Goal: Transaction & Acquisition: Book appointment/travel/reservation

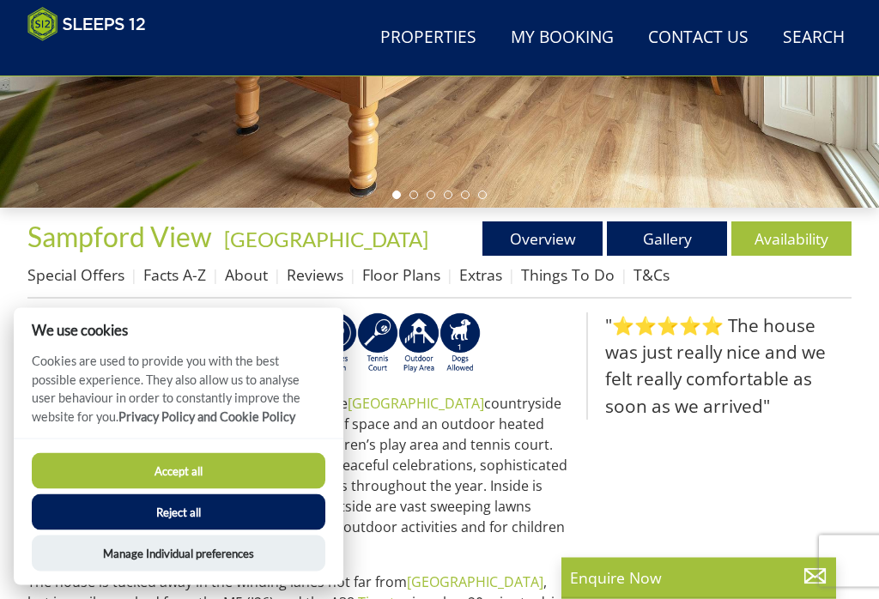
scroll to position [490, 0]
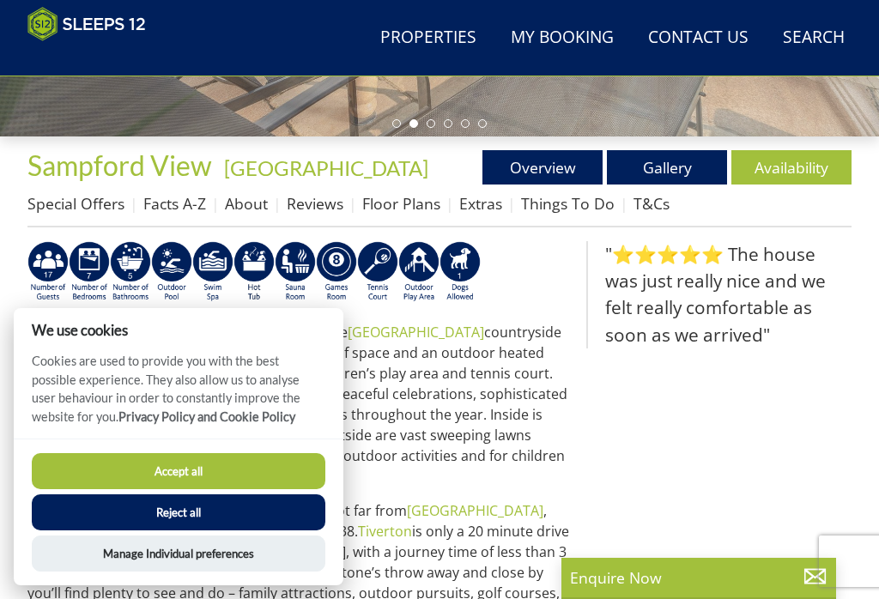
click at [189, 531] on button "Reject all" at bounding box center [179, 513] width 294 height 36
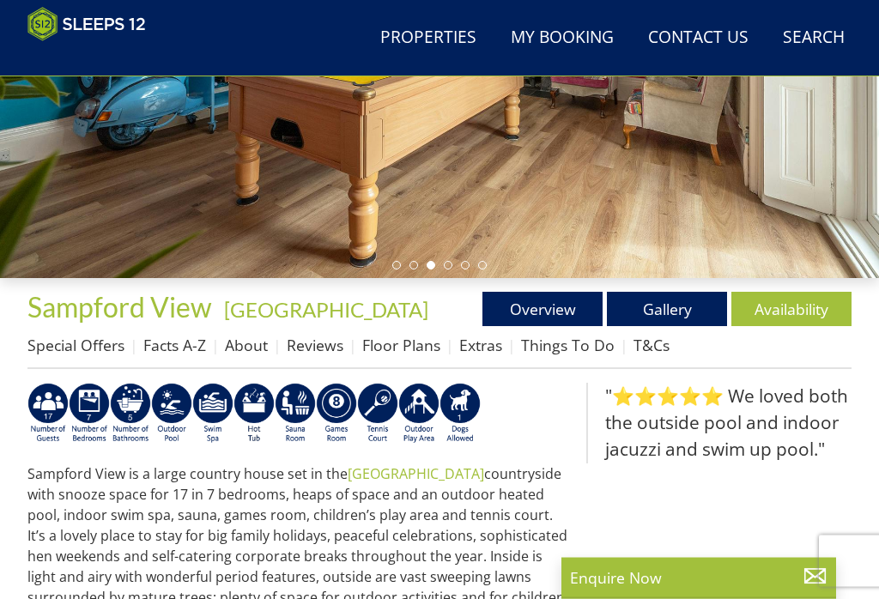
scroll to position [328, 0]
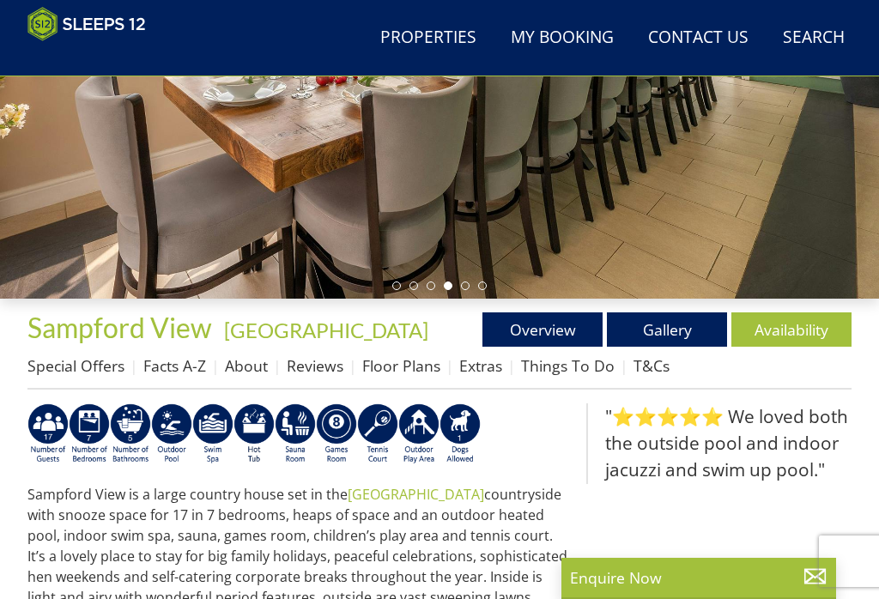
click at [136, 428] on img at bounding box center [130, 435] width 41 height 62
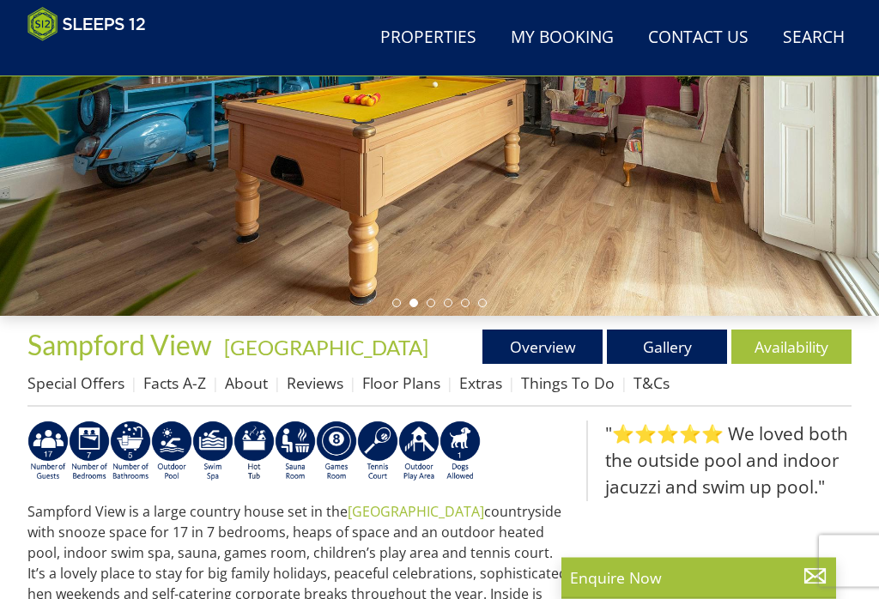
scroll to position [303, 0]
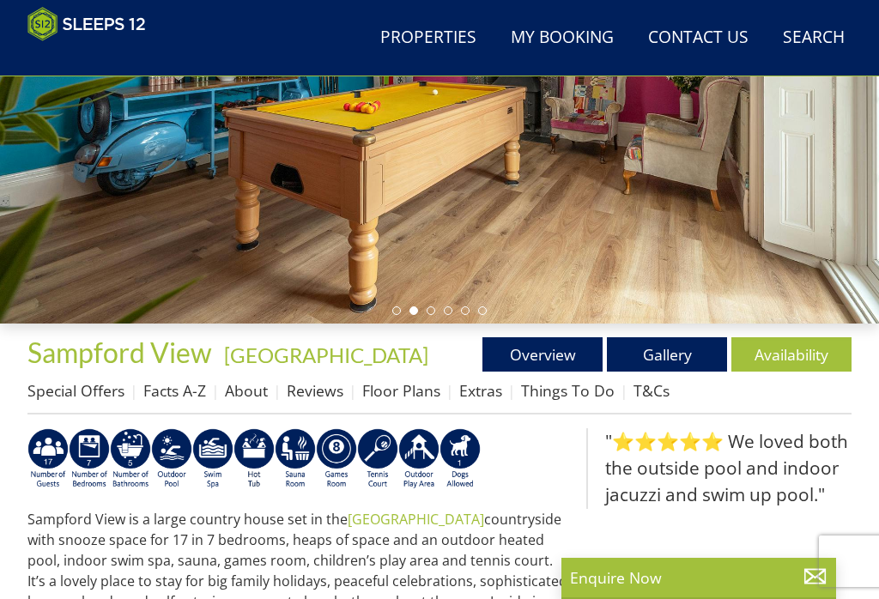
click at [671, 367] on link "Gallery" at bounding box center [667, 354] width 120 height 34
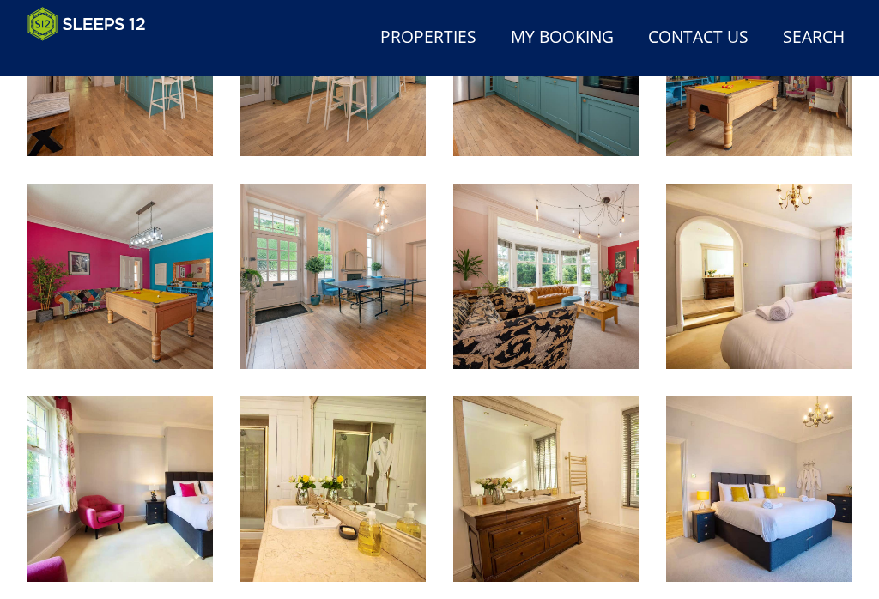
scroll to position [1188, 0]
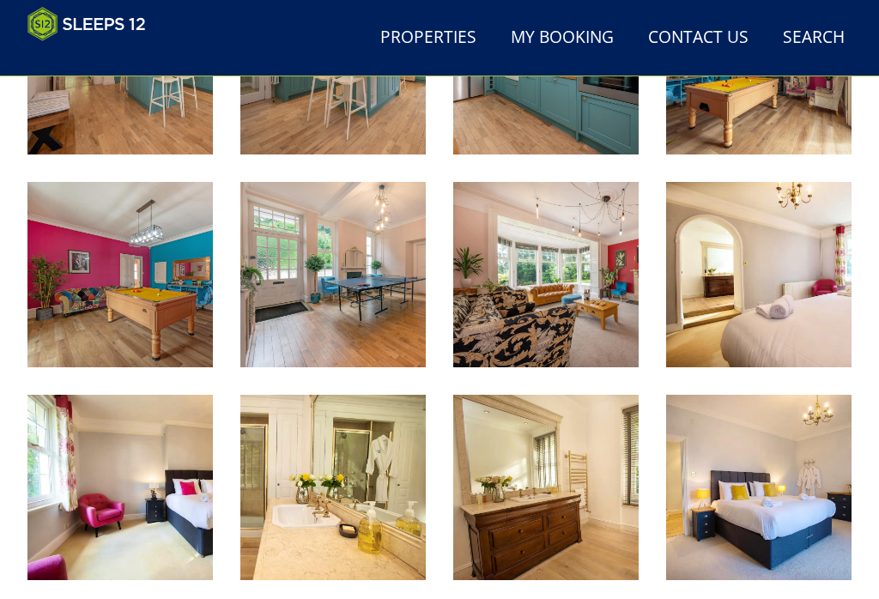
click at [765, 317] on img at bounding box center [758, 274] width 185 height 185
click at [143, 507] on img at bounding box center [119, 487] width 185 height 185
click at [362, 520] on img at bounding box center [332, 487] width 185 height 185
click at [586, 509] on img at bounding box center [545, 487] width 185 height 185
click at [794, 513] on img at bounding box center [758, 487] width 185 height 185
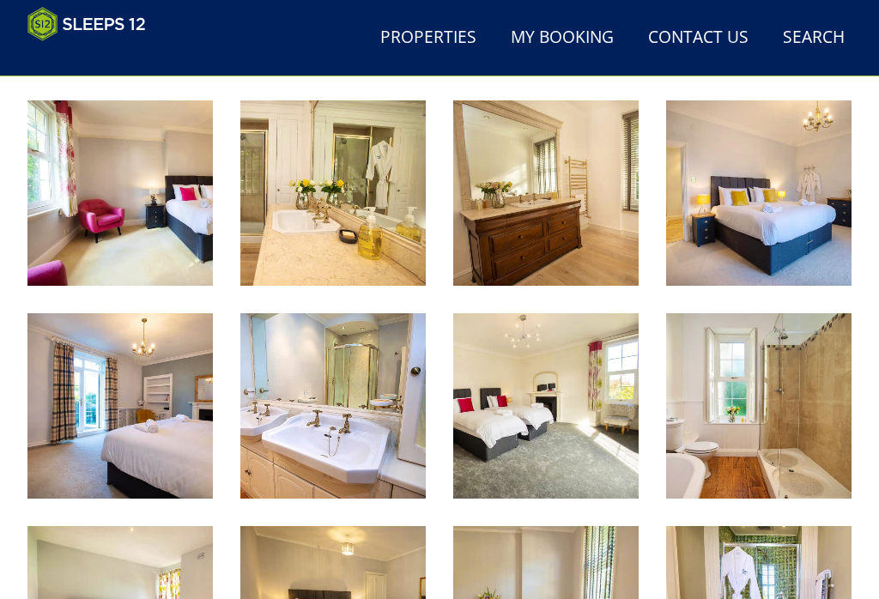
scroll to position [1483, 0]
click at [135, 428] on img at bounding box center [119, 405] width 185 height 185
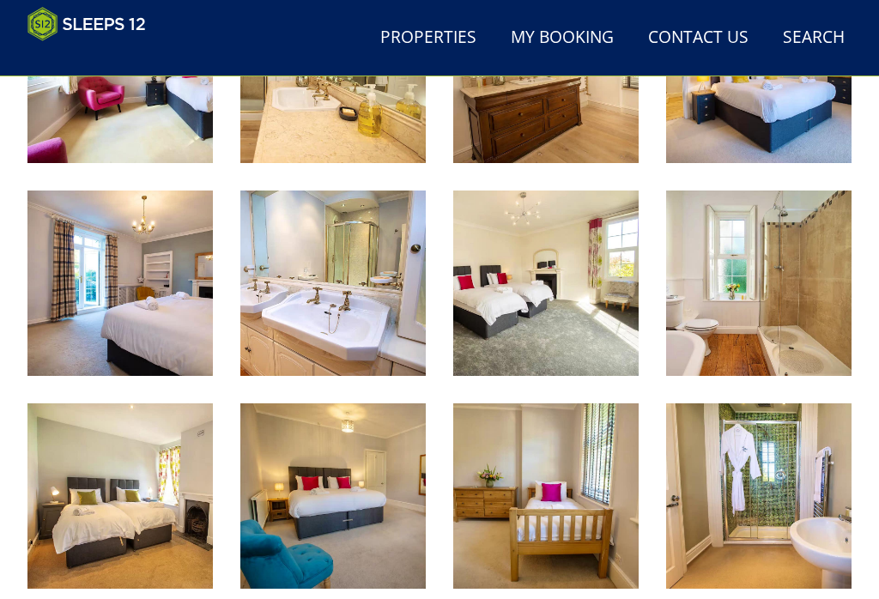
scroll to position [1620, 0]
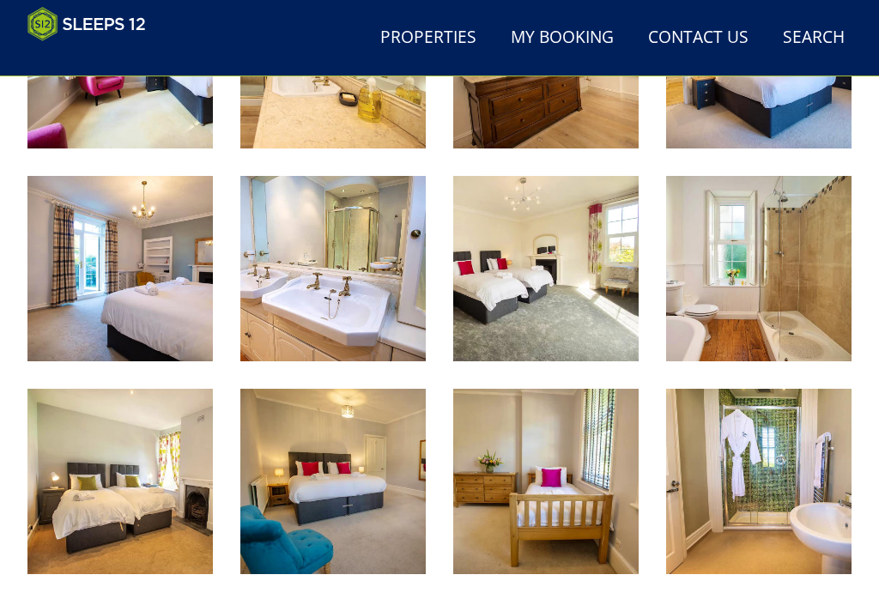
click at [553, 297] on img at bounding box center [545, 268] width 185 height 185
click at [771, 297] on img at bounding box center [758, 268] width 185 height 185
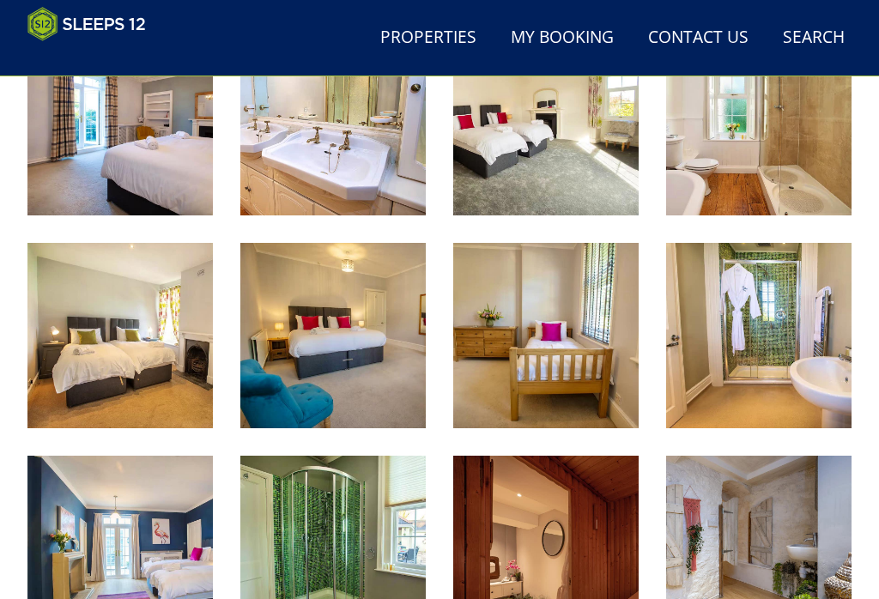
scroll to position [1771, 0]
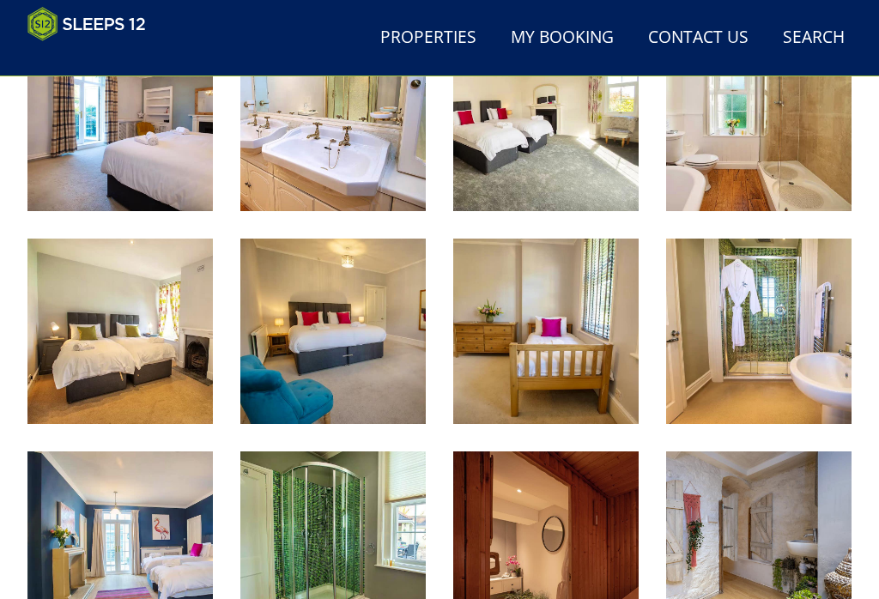
click at [354, 369] on img at bounding box center [332, 331] width 185 height 185
click at [556, 365] on img at bounding box center [545, 331] width 185 height 185
click at [779, 359] on img at bounding box center [758, 331] width 185 height 185
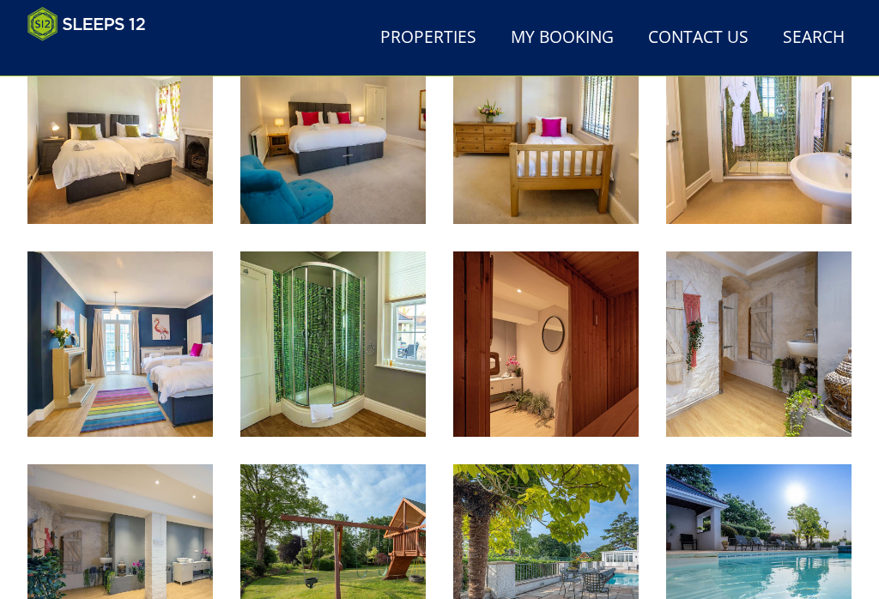
scroll to position [1971, 0]
click at [140, 375] on img at bounding box center [119, 344] width 185 height 185
click at [349, 370] on img at bounding box center [332, 344] width 185 height 185
click at [580, 392] on img at bounding box center [545, 344] width 185 height 185
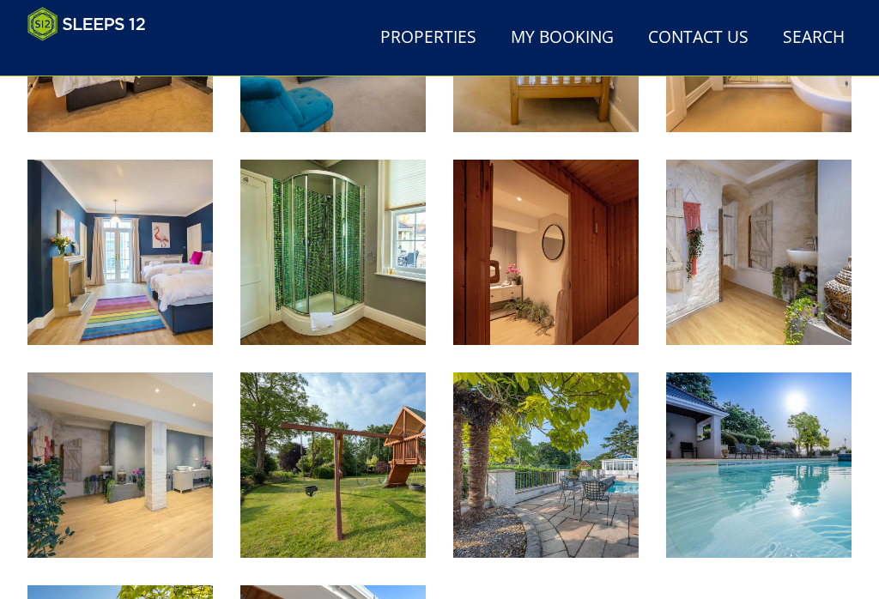
scroll to position [2062, 0]
click at [551, 283] on img at bounding box center [545, 252] width 185 height 185
click at [595, 514] on img at bounding box center [545, 465] width 185 height 185
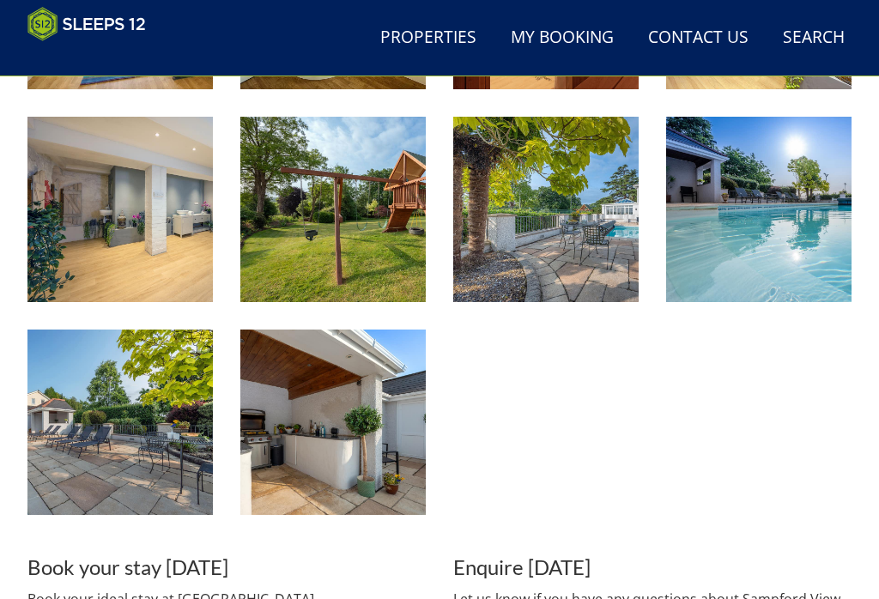
scroll to position [2318, 0]
click at [145, 445] on img at bounding box center [119, 422] width 185 height 185
click at [356, 445] on img at bounding box center [332, 422] width 185 height 185
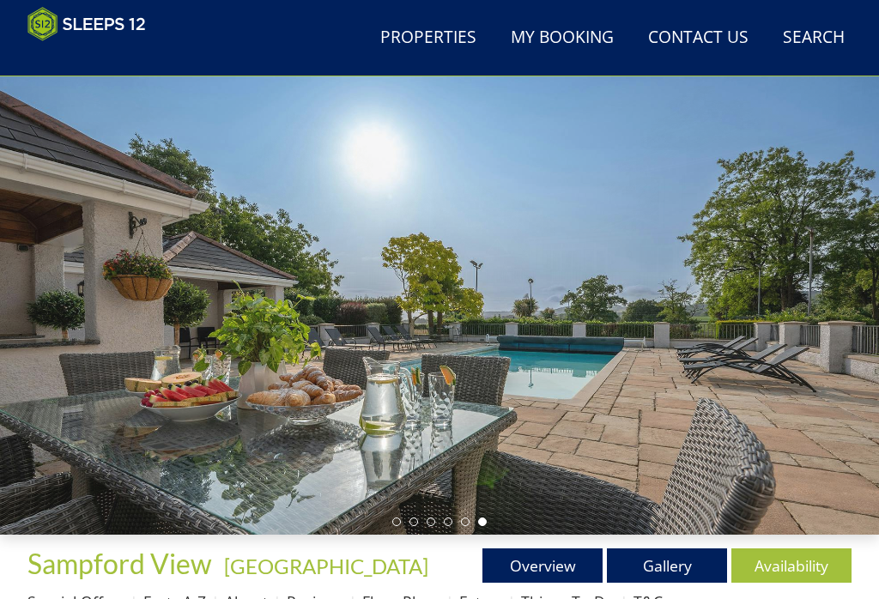
scroll to position [0, 0]
